Goal: Complete application form: Complete application form

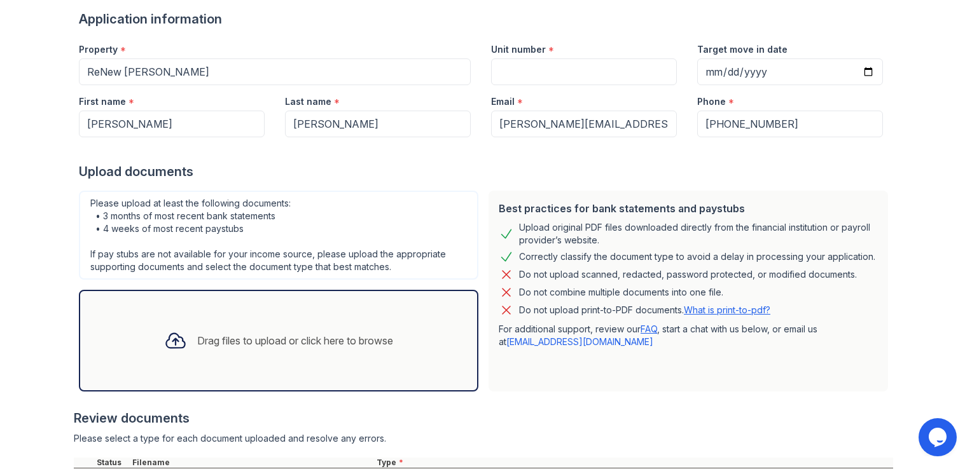
click at [361, 329] on div "Drag files to upload or click here to browse" at bounding box center [278, 340] width 249 height 43
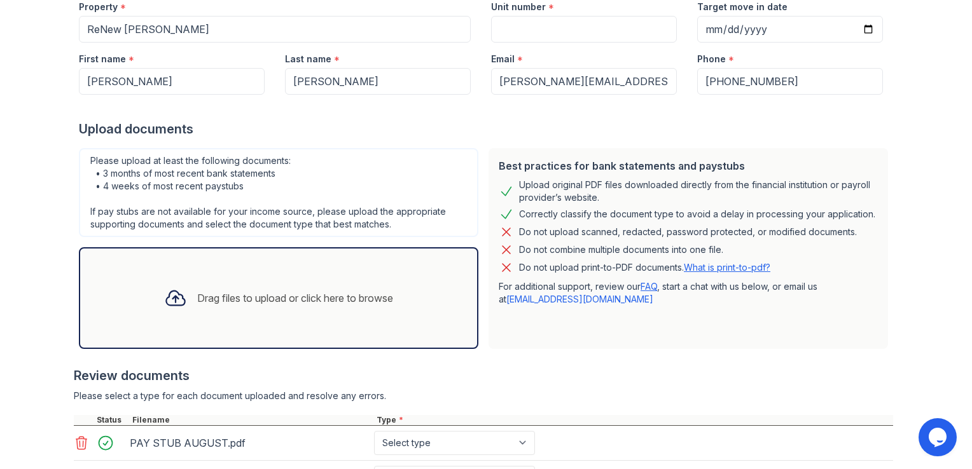
scroll to position [224, 0]
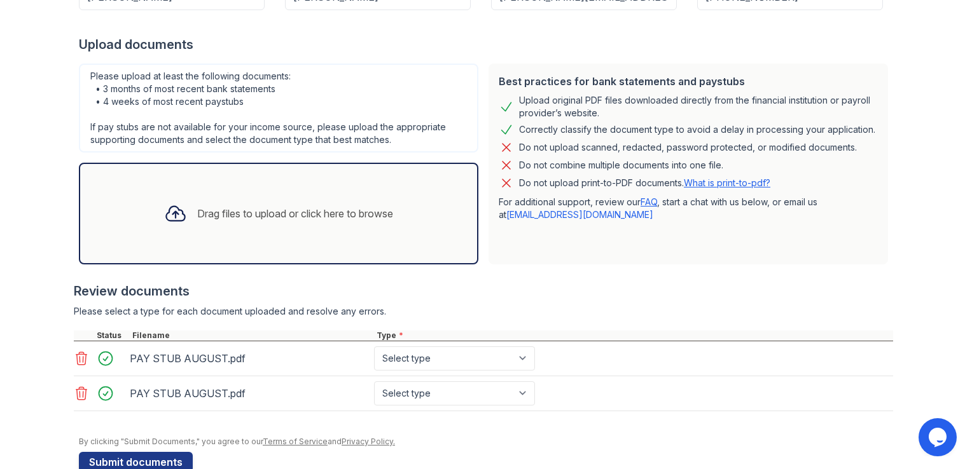
click at [74, 390] on icon at bounding box center [81, 393] width 15 height 15
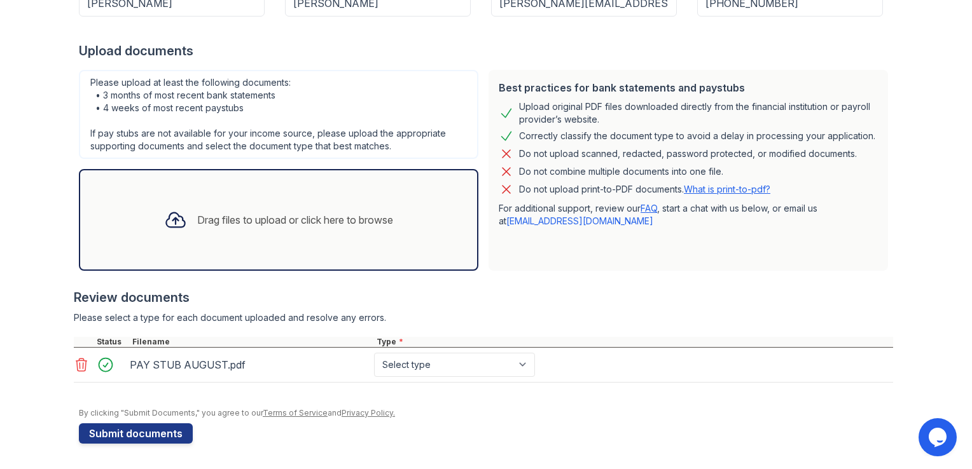
scroll to position [216, 0]
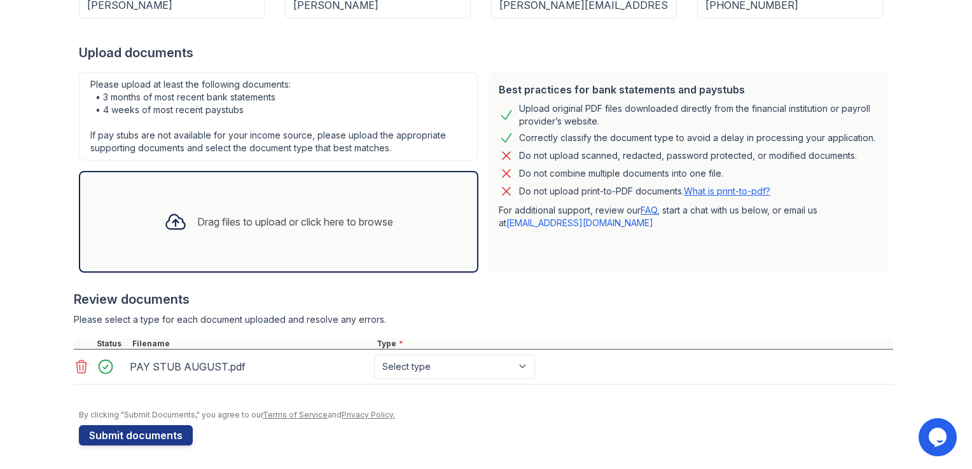
click at [270, 228] on div "Drag files to upload or click here to browse" at bounding box center [278, 221] width 249 height 43
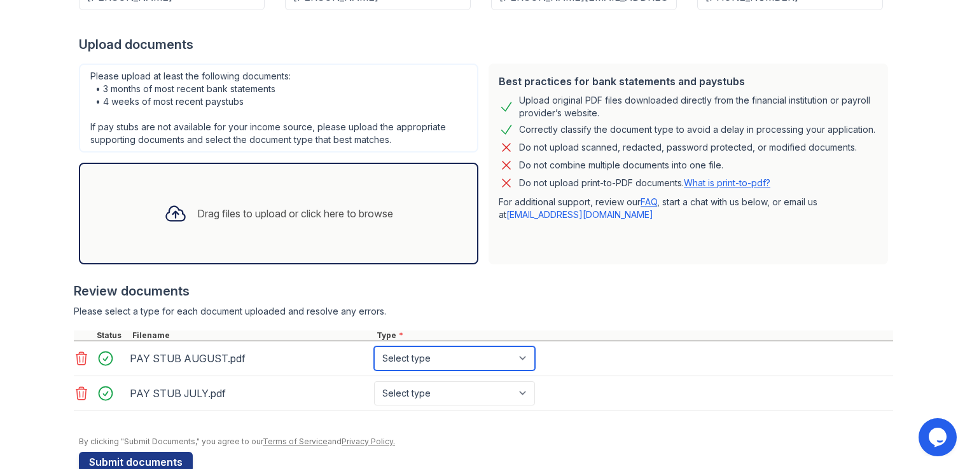
click at [448, 358] on select "Select type Paystub Bank Statement Offer Letter Tax Documents Benefit Award Let…" at bounding box center [454, 359] width 161 height 24
select select "paystub"
click at [374, 347] on select "Select type Paystub Bank Statement Offer Letter Tax Documents Benefit Award Let…" at bounding box center [454, 359] width 161 height 24
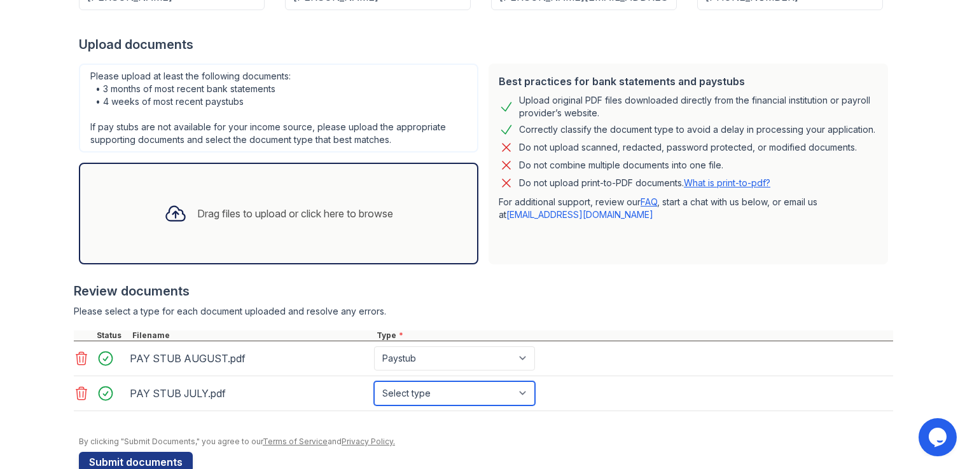
click at [448, 381] on select "Select type Paystub Bank Statement Offer Letter Tax Documents Benefit Award Let…" at bounding box center [454, 393] width 161 height 24
select select "paystub"
click at [374, 381] on select "Select type Paystub Bank Statement Offer Letter Tax Documents Benefit Award Let…" at bounding box center [454, 393] width 161 height 24
click at [252, 192] on div "Drag files to upload or click here to browse" at bounding box center [278, 213] width 249 height 43
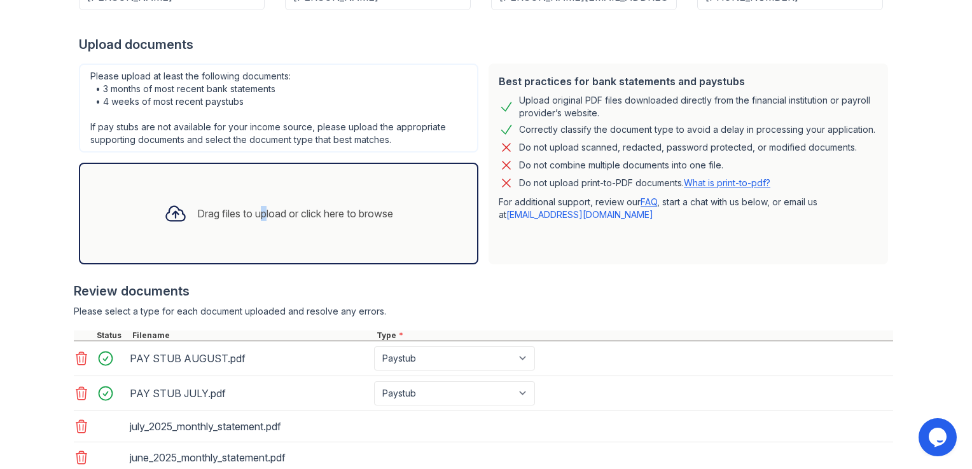
scroll to position [343, 0]
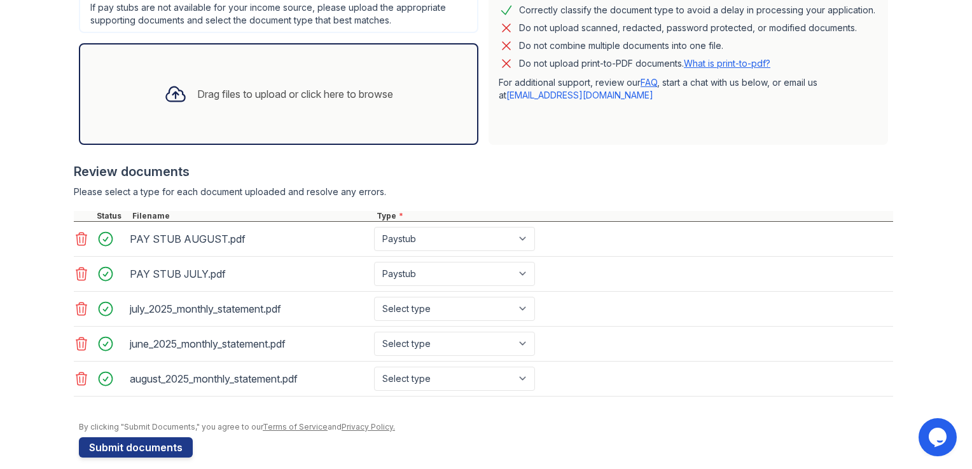
click at [247, 305] on div "july_2025_monthly_statement.pdf" at bounding box center [249, 309] width 239 height 20
click at [521, 306] on select "Select type Paystub Bank Statement Offer Letter Tax Documents Benefit Award Let…" at bounding box center [454, 309] width 161 height 24
select select "bank_statement"
click at [374, 297] on select "Select type Paystub Bank Statement Offer Letter Tax Documents Benefit Award Let…" at bounding box center [454, 309] width 161 height 24
click at [495, 335] on select "Select type Paystub Bank Statement Offer Letter Tax Documents Benefit Award Let…" at bounding box center [454, 344] width 161 height 24
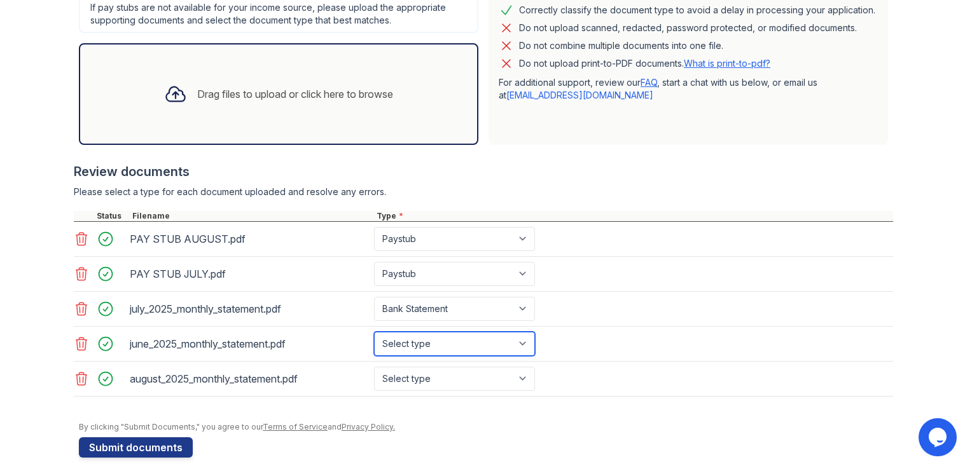
select select "bank_statement"
click at [374, 332] on select "Select type Paystub Bank Statement Offer Letter Tax Documents Benefit Award Let…" at bounding box center [454, 344] width 161 height 24
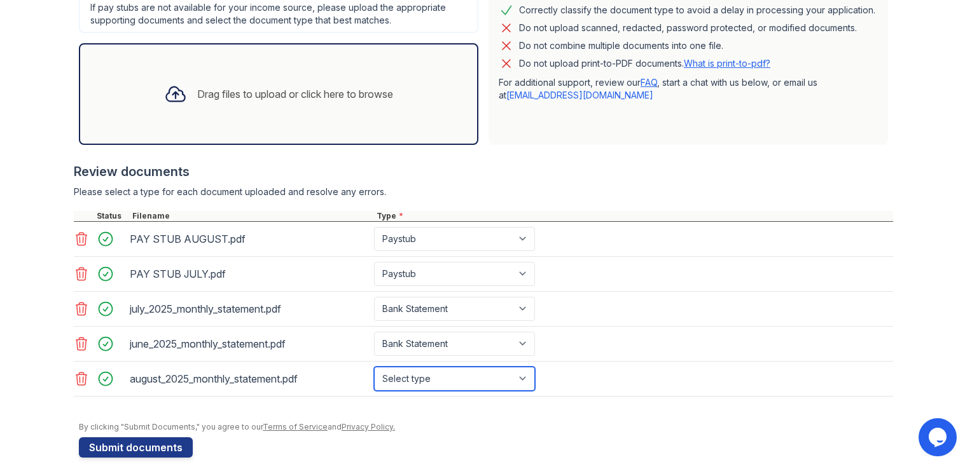
click at [461, 375] on select "Select type Paystub Bank Statement Offer Letter Tax Documents Benefit Award Let…" at bounding box center [454, 379] width 161 height 24
select select "bank_statement"
click at [374, 367] on select "Select type Paystub Bank Statement Offer Letter Tax Documents Benefit Award Let…" at bounding box center [454, 379] width 161 height 24
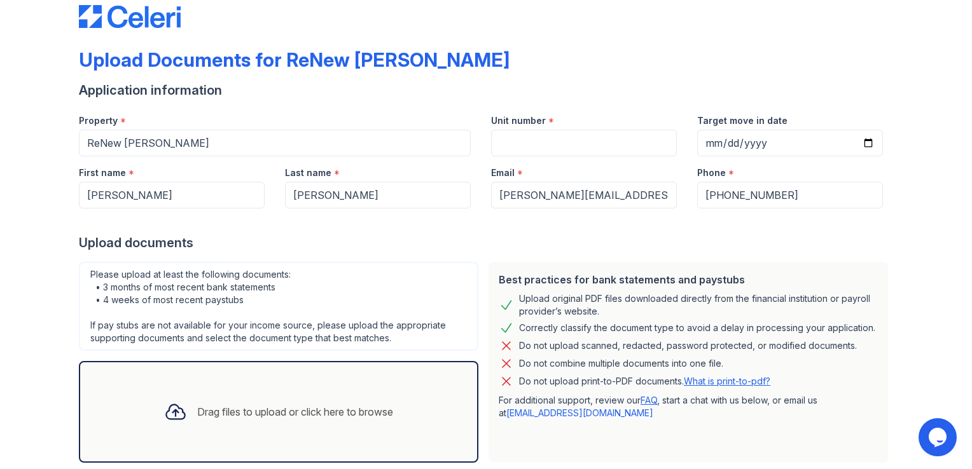
scroll to position [0, 0]
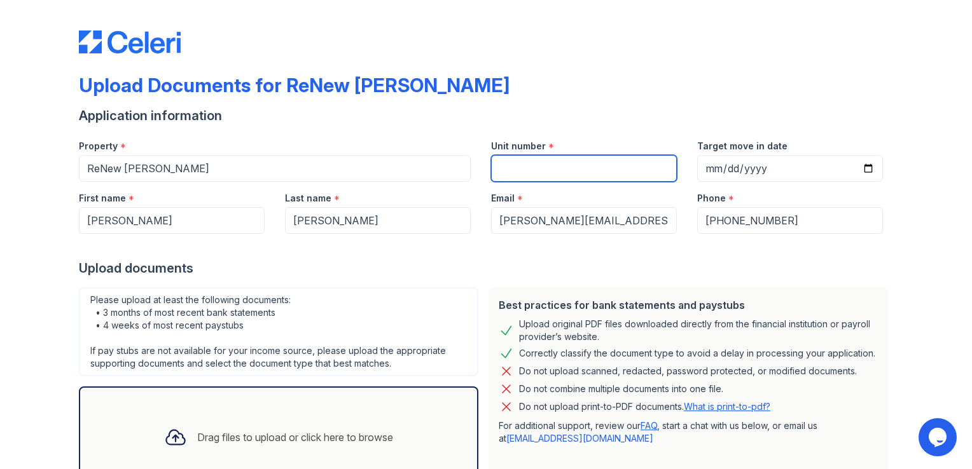
click at [549, 170] on input "Unit number" at bounding box center [584, 168] width 186 height 27
type input "305"
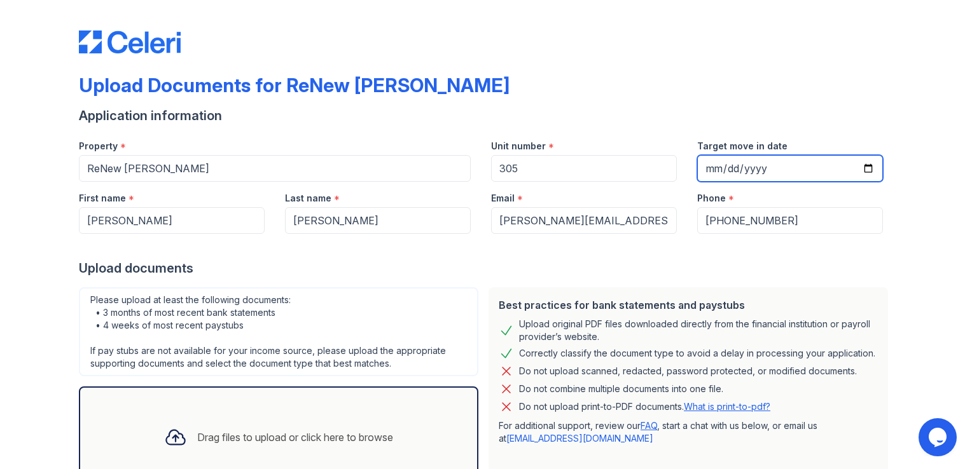
click at [864, 163] on input "Target move in date" at bounding box center [790, 168] width 186 height 27
type input "[DATE]"
click at [615, 95] on div "Upload Documents for ReNew [PERSON_NAME]" at bounding box center [486, 90] width 814 height 33
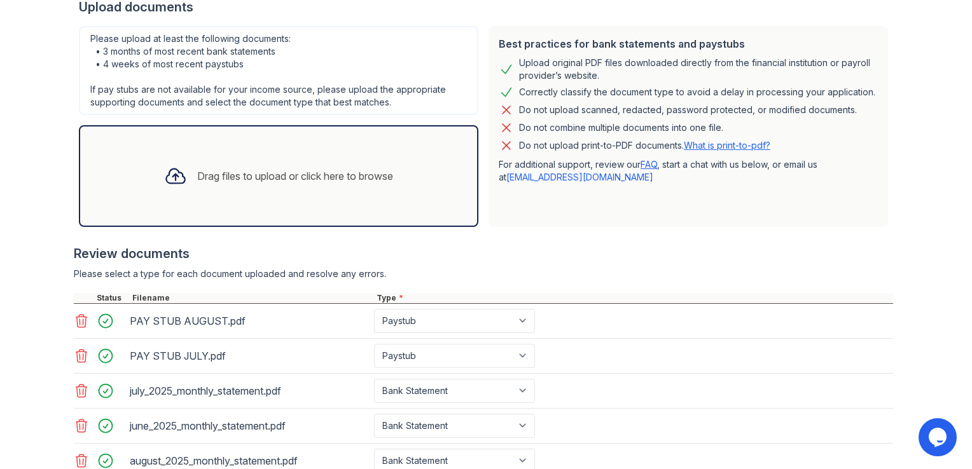
scroll to position [354, 0]
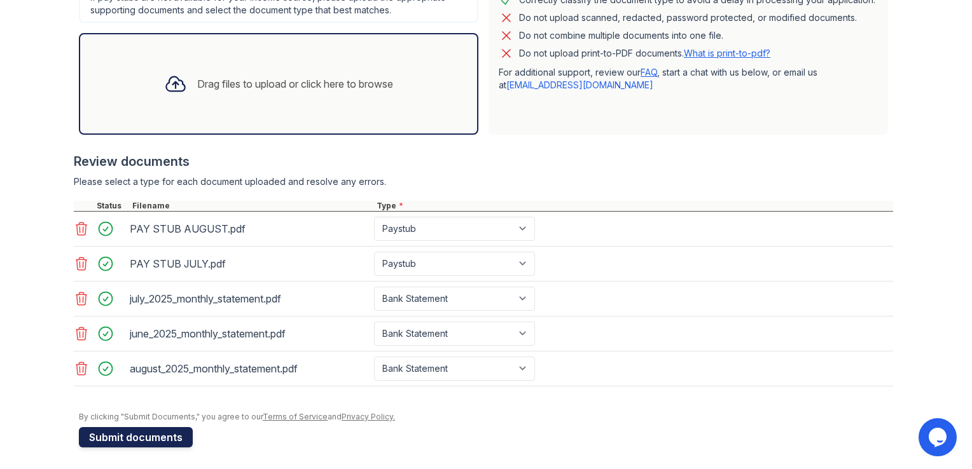
click at [166, 437] on button "Submit documents" at bounding box center [136, 437] width 114 height 20
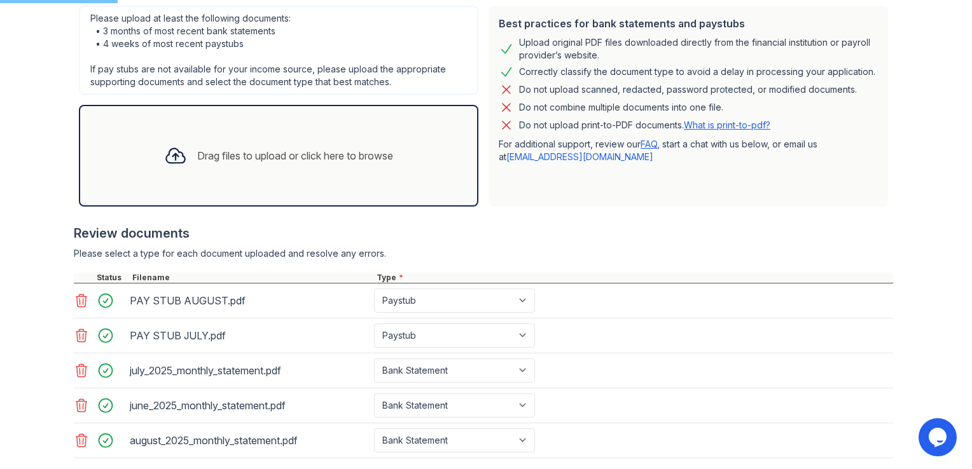
scroll to position [226, 0]
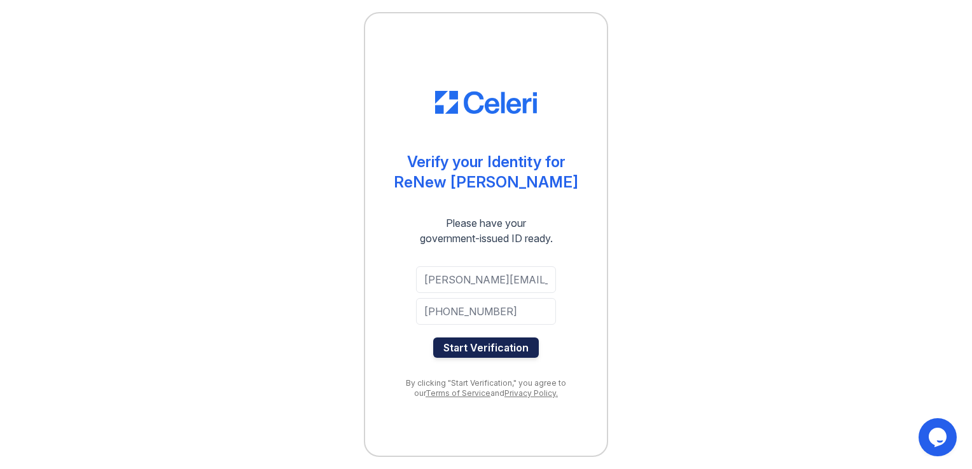
click at [494, 347] on button "Start Verification" at bounding box center [486, 348] width 106 height 20
